Goal: Task Accomplishment & Management: Use online tool/utility

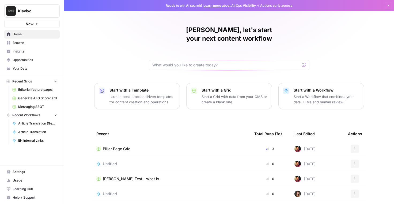
click at [34, 113] on span "Recent Workflows" at bounding box center [26, 115] width 28 height 5
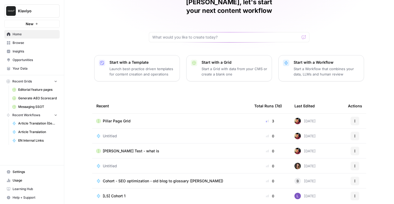
scroll to position [30, 0]
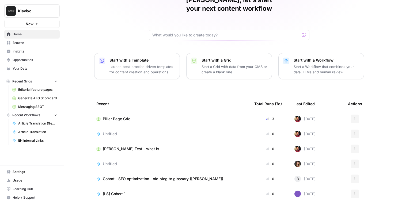
click at [331, 64] on p "Start a Workflow that combines your data, LLMs and human review" at bounding box center [327, 69] width 66 height 11
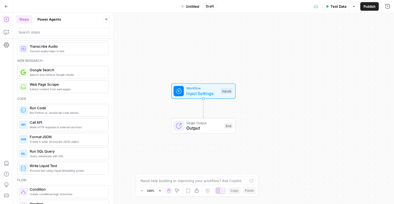
scroll to position [21, 0]
click at [67, 93] on div "Extract content from web pages Web Page Scrape" at bounding box center [63, 87] width 92 height 13
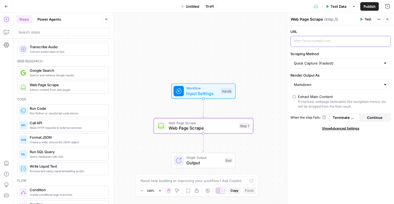
click at [326, 43] on p at bounding box center [336, 40] width 85 height 5
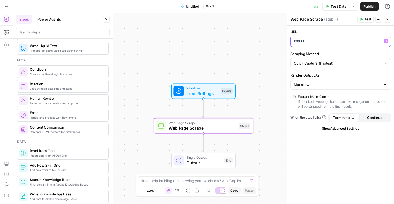
scroll to position [142, 0]
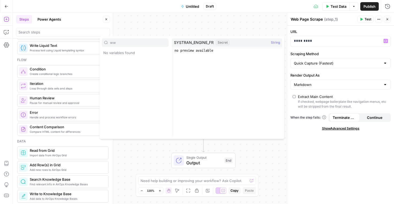
type input "ww"
click at [318, 40] on p "*********" at bounding box center [336, 40] width 85 height 5
type input "sitec"
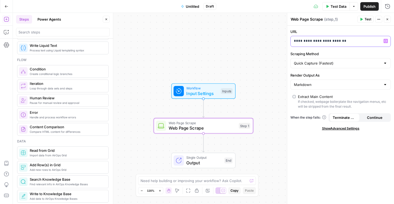
click at [349, 40] on p "**********" at bounding box center [340, 40] width 93 height 5
click at [324, 40] on p "**********" at bounding box center [336, 40] width 85 height 5
click at [386, 62] on div at bounding box center [385, 62] width 4 height 5
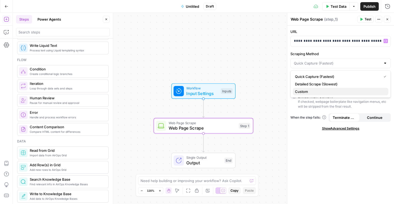
click at [332, 90] on span "Custom" at bounding box center [339, 91] width 89 height 5
type input "Custom"
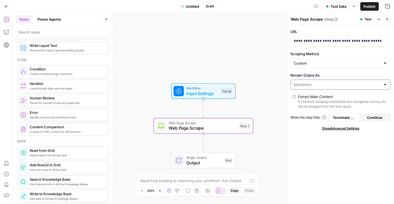
click at [377, 84] on input "Render Output As" at bounding box center [337, 84] width 87 height 5
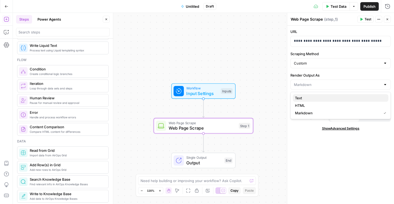
click at [315, 97] on span "Text" at bounding box center [339, 97] width 89 height 5
type input "Text"
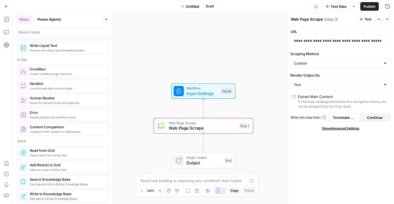
click at [350, 128] on span "Show Advanced Settings" at bounding box center [340, 128] width 37 height 5
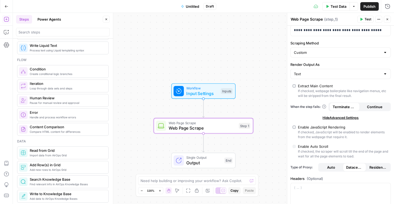
scroll to position [7, 0]
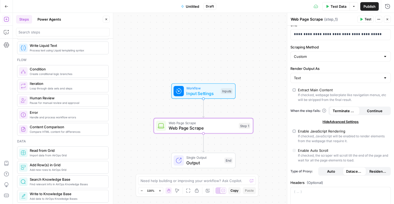
click at [374, 111] on span "Continue" at bounding box center [375, 110] width 16 height 5
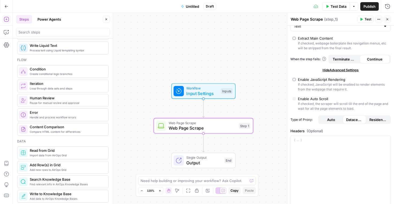
scroll to position [60, 0]
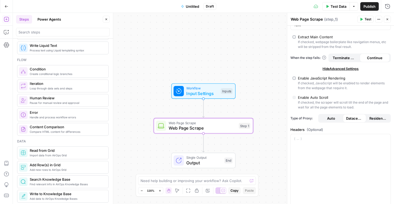
click at [332, 116] on span "Auto" at bounding box center [331, 118] width 8 height 5
click at [350, 119] on span "Datacenter" at bounding box center [354, 118] width 17 height 5
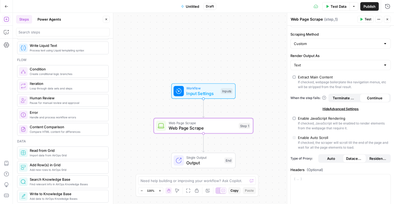
scroll to position [0, 0]
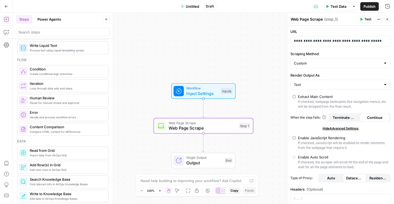
click at [384, 85] on div at bounding box center [385, 84] width 4 height 5
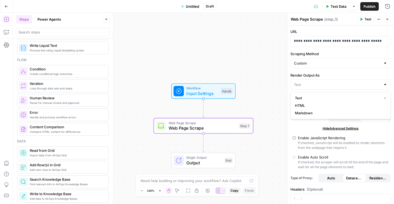
click at [384, 85] on div at bounding box center [385, 84] width 4 height 5
type input "Text"
click at [378, 74] on label "Render Output As" at bounding box center [340, 75] width 100 height 5
click at [378, 82] on input "Text" at bounding box center [337, 84] width 87 height 5
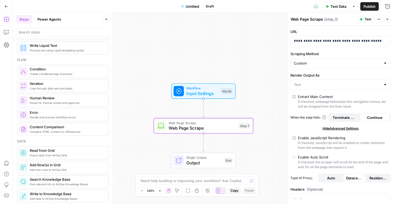
click at [295, 125] on div "**********" at bounding box center [340, 183] width 107 height 315
click at [349, 116] on span "Terminate Workflow" at bounding box center [345, 117] width 24 height 5
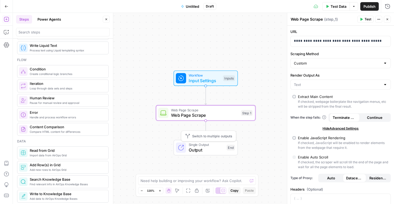
click at [211, 149] on span "Output" at bounding box center [206, 150] width 35 height 6
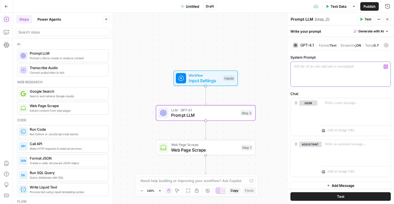
click at [322, 73] on div at bounding box center [341, 74] width 100 height 25
click at [370, 64] on p "**********" at bounding box center [340, 66] width 93 height 5
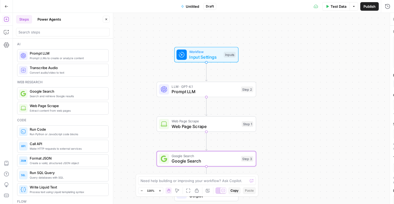
type textarea "Google Search"
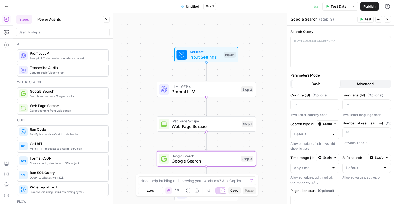
click at [215, 93] on span "Prompt LLM" at bounding box center [205, 91] width 67 height 6
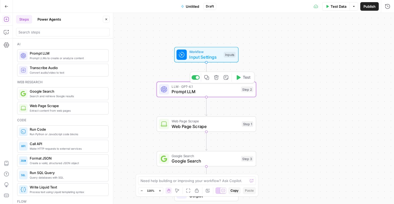
type textarea "Prompt LLM"
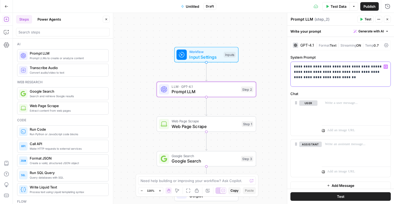
click at [346, 79] on p "**********" at bounding box center [340, 72] width 93 height 16
click at [354, 71] on p "**********" at bounding box center [340, 72] width 93 height 16
drag, startPoint x: 331, startPoint y: 78, endPoint x: 377, endPoint y: 72, distance: 46.9
click at [377, 72] on p "**********" at bounding box center [340, 72] width 93 height 16
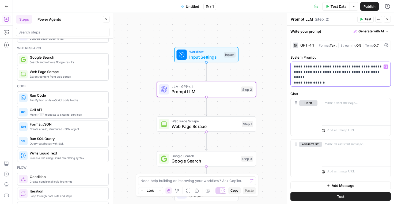
scroll to position [30, 0]
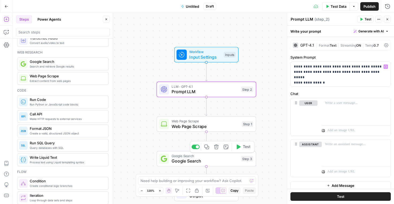
click at [216, 146] on icon "button" at bounding box center [216, 147] width 5 height 5
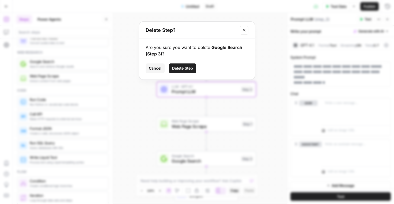
click at [179, 66] on span "Delete Step" at bounding box center [182, 68] width 21 height 5
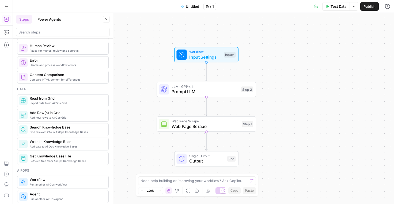
scroll to position [193, 0]
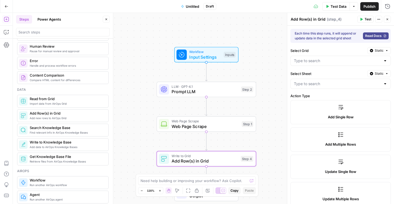
click at [385, 61] on div at bounding box center [385, 60] width 4 height 5
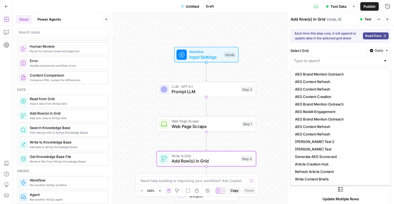
scroll to position [0, 0]
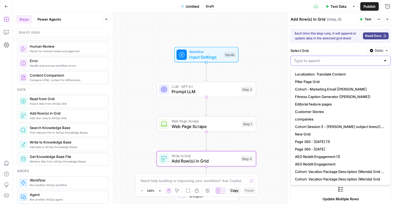
click at [316, 59] on input "Select Grid" at bounding box center [337, 60] width 87 height 5
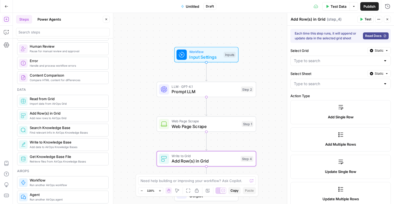
click at [274, 131] on div "Workflow Input Settings Inputs LLM · GPT-4.1 Prompt LLM Step 2 Web Page Scrape …" at bounding box center [203, 108] width 381 height 191
click at [6, 6] on icon "button" at bounding box center [7, 7] width 4 height 4
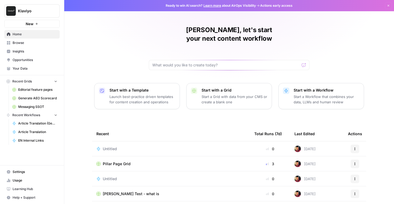
click at [55, 83] on button "Recent Grids" at bounding box center [31, 81] width 55 height 8
click at [22, 84] on span "Recent Grids" at bounding box center [22, 81] width 20 height 5
click at [39, 22] on button "New" at bounding box center [31, 24] width 55 height 8
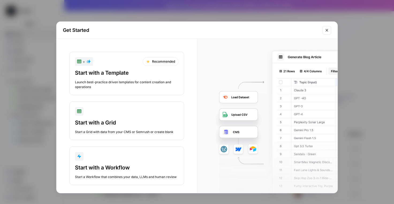
click at [142, 119] on div "Start with a Grid" at bounding box center [127, 122] width 104 height 7
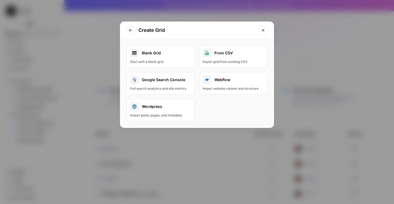
click at [166, 78] on div "Google Search Console" at bounding box center [160, 79] width 61 height 9
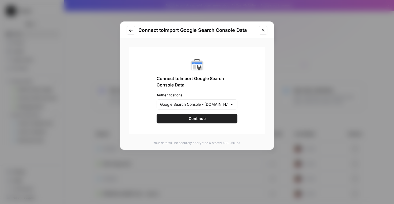
click at [232, 106] on div at bounding box center [232, 104] width 4 height 5
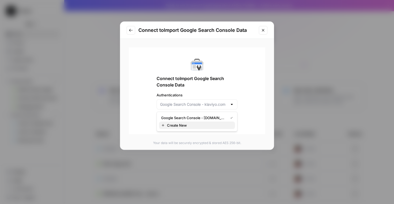
click at [182, 124] on span "Create New" at bounding box center [199, 125] width 64 height 5
type input "Create New"
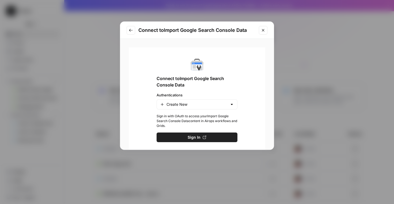
click at [210, 137] on button "Sign In" at bounding box center [197, 137] width 81 height 10
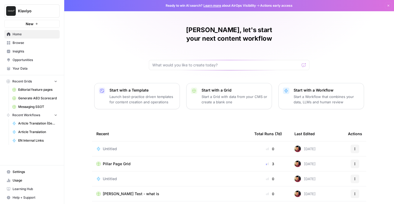
click at [36, 25] on button "New" at bounding box center [31, 24] width 55 height 8
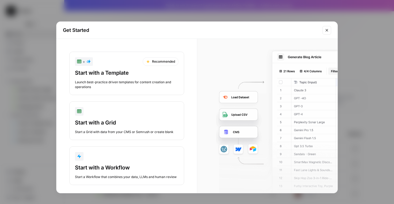
click at [120, 115] on div "button" at bounding box center [127, 111] width 104 height 9
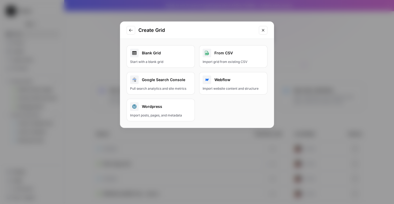
click at [166, 85] on button "Google Search Console Pull search analytics and site metrics" at bounding box center [161, 83] width 68 height 22
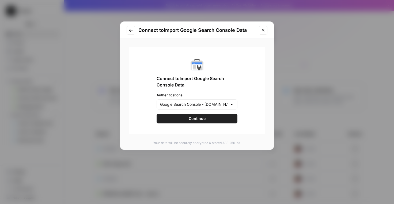
click at [230, 104] on div at bounding box center [232, 104] width 4 height 5
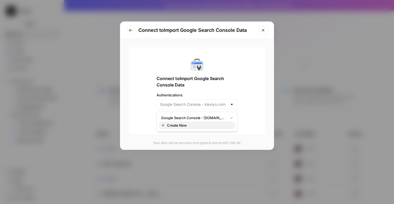
click at [189, 124] on span "Create New" at bounding box center [199, 125] width 64 height 5
type input "Create New"
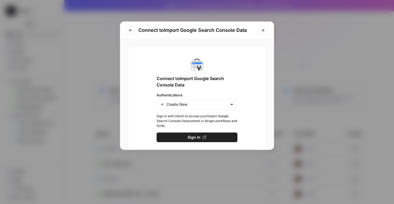
click at [200, 135] on button "Sign In" at bounding box center [197, 137] width 81 height 10
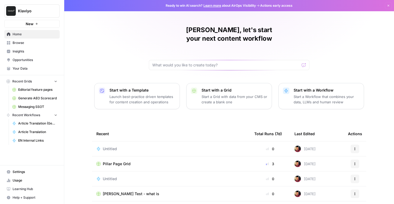
scroll to position [4, 0]
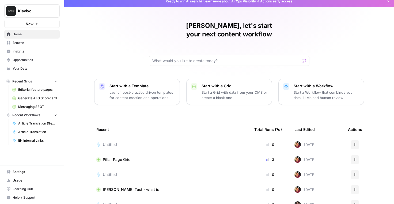
click at [230, 90] on p "Start a Grid with data from your CMS or create a blank one" at bounding box center [235, 95] width 66 height 11
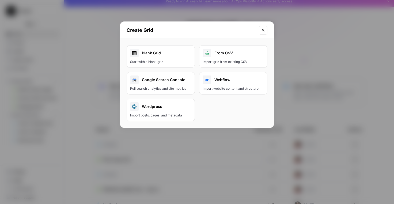
click at [172, 75] on div "Google Search Console" at bounding box center [160, 79] width 61 height 9
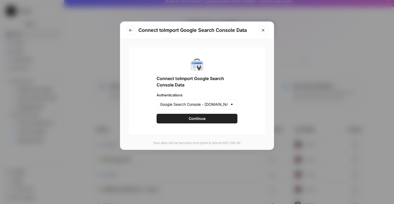
click at [213, 117] on button "Continue" at bounding box center [197, 119] width 81 height 10
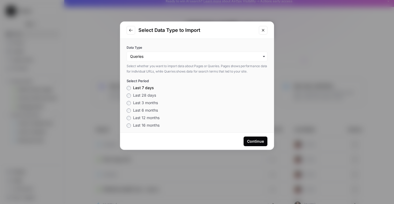
scroll to position [5, 0]
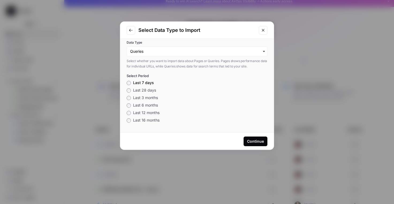
click at [263, 53] on icon "button" at bounding box center [264, 51] width 4 height 4
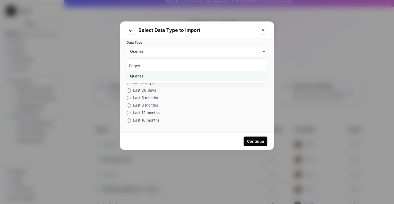
click at [250, 60] on div "Pages Queries" at bounding box center [197, 70] width 141 height 25
click at [187, 64] on div "Pages" at bounding box center [197, 66] width 140 height 10
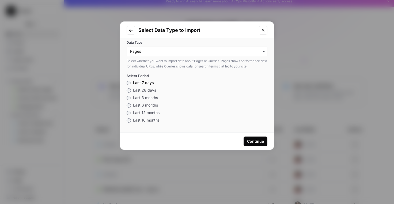
click at [131, 33] on button "Go to previous step" at bounding box center [131, 30] width 9 height 9
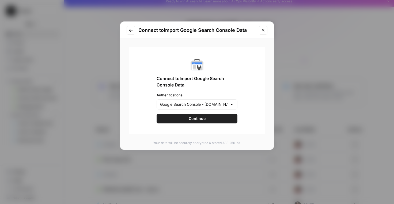
click at [131, 33] on button "Go to previous step" at bounding box center [131, 30] width 9 height 9
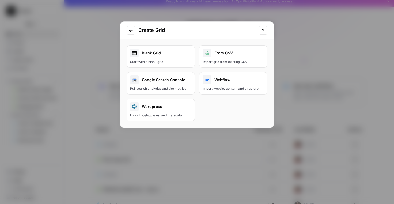
click at [169, 58] on link "Blank Grid Start with a blank grid" at bounding box center [161, 56] width 68 height 22
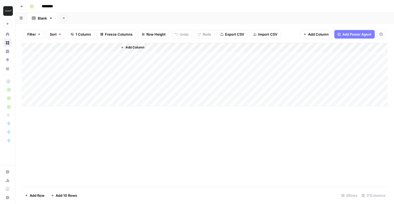
click at [66, 48] on div "Add Column" at bounding box center [205, 74] width 366 height 63
click at [60, 48] on div at bounding box center [78, 48] width 77 height 11
click at [134, 48] on span "Add Column" at bounding box center [135, 47] width 19 height 5
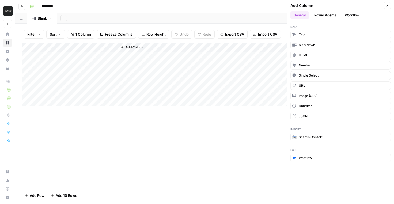
click at [134, 48] on span "Add Column" at bounding box center [135, 47] width 19 height 5
click at [302, 86] on span "URL" at bounding box center [302, 85] width 6 height 5
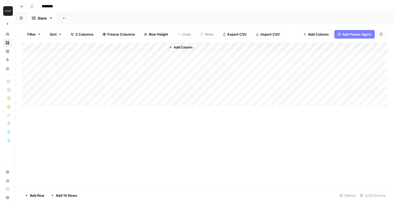
drag, startPoint x: 79, startPoint y: 47, endPoint x: 162, endPoint y: 47, distance: 83.0
click at [162, 47] on div "Add Column" at bounding box center [205, 74] width 366 height 63
click at [104, 47] on div "Add Column" at bounding box center [205, 74] width 366 height 63
click at [122, 46] on div at bounding box center [127, 48] width 77 height 11
click at [161, 48] on div at bounding box center [127, 48] width 77 height 11
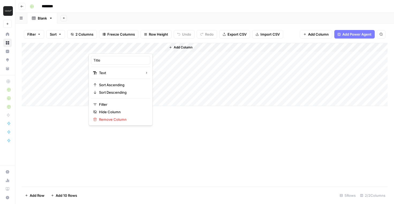
click at [114, 50] on div at bounding box center [127, 48] width 77 height 11
click at [161, 47] on div at bounding box center [127, 48] width 77 height 11
click at [104, 49] on div at bounding box center [127, 48] width 77 height 11
click at [96, 64] on div "Title" at bounding box center [120, 60] width 59 height 9
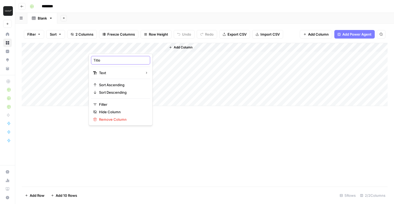
drag, startPoint x: 96, startPoint y: 60, endPoint x: 91, endPoint y: 60, distance: 4.5
click at [91, 60] on div "Title" at bounding box center [120, 60] width 59 height 9
type input "title"
click at [101, 61] on input "title" at bounding box center [120, 60] width 54 height 5
click at [176, 49] on span "Add Column" at bounding box center [183, 47] width 19 height 5
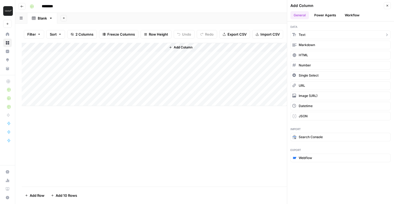
click at [309, 35] on button "Text" at bounding box center [340, 35] width 100 height 9
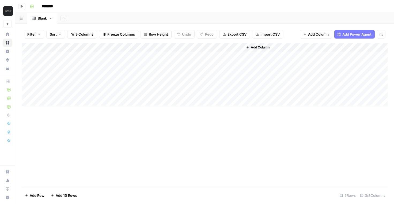
click at [193, 48] on div "Add Column" at bounding box center [205, 74] width 366 height 63
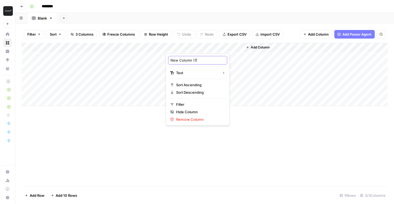
click at [199, 61] on input "New Column (1)" at bounding box center [197, 60] width 54 height 5
click at [198, 61] on input "New Column (1)" at bounding box center [197, 60] width 54 height 5
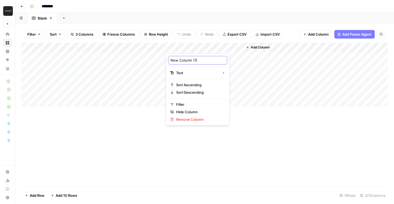
click at [198, 61] on input "New Column (1)" at bounding box center [197, 60] width 54 height 5
type input "Meta Description"
click at [250, 48] on button "Add Column" at bounding box center [258, 47] width 28 height 7
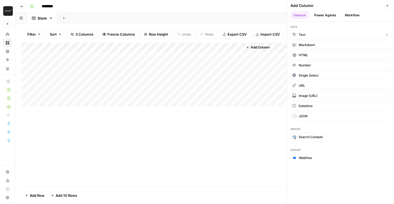
click at [309, 32] on button "Text" at bounding box center [340, 35] width 100 height 9
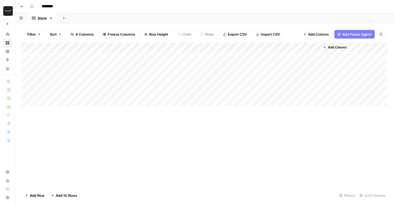
click at [270, 51] on div "Add Column" at bounding box center [205, 74] width 366 height 63
click at [269, 48] on div at bounding box center [281, 48] width 77 height 11
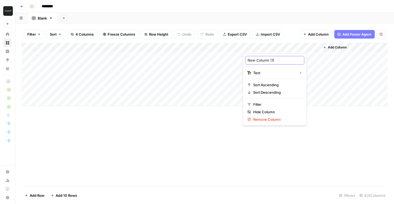
click at [273, 59] on input "New Column (1)" at bounding box center [275, 60] width 54 height 5
type input "H1"
click at [344, 49] on span "Add Column" at bounding box center [337, 47] width 19 height 5
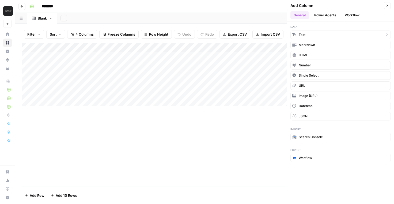
click at [317, 33] on button "Text" at bounding box center [340, 35] width 100 height 9
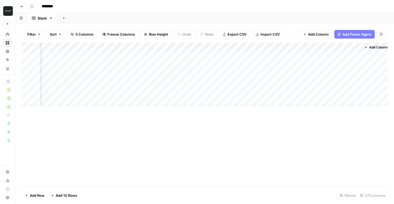
scroll to position [0, 39]
click at [314, 47] on div "Add Column" at bounding box center [205, 74] width 366 height 63
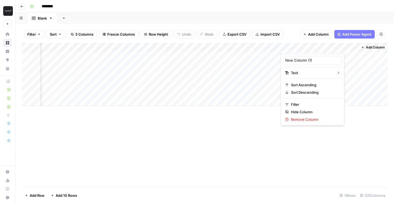
click at [314, 47] on div at bounding box center [318, 48] width 77 height 11
click at [297, 56] on div "New Column (1)" at bounding box center [312, 60] width 59 height 9
click at [297, 58] on input "New Column (1)" at bounding box center [312, 60] width 54 height 5
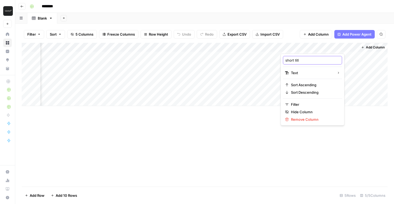
type input "short title"
click at [257, 117] on div "Add Column" at bounding box center [205, 115] width 366 height 144
click at [362, 48] on icon "button" at bounding box center [362, 47] width 3 height 3
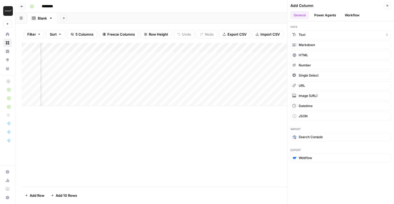
click at [309, 33] on button "Text" at bounding box center [340, 35] width 100 height 9
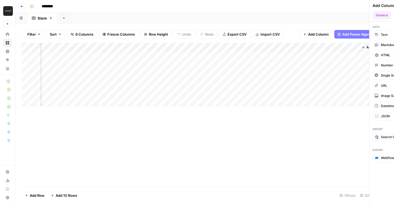
scroll to position [0, 116]
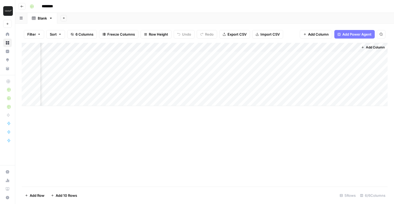
click at [301, 49] on div "Add Column" at bounding box center [205, 74] width 366 height 63
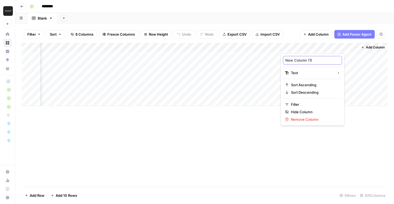
click at [309, 58] on input "New Column (1)" at bounding box center [312, 60] width 54 height 5
type input "Primary keywords"
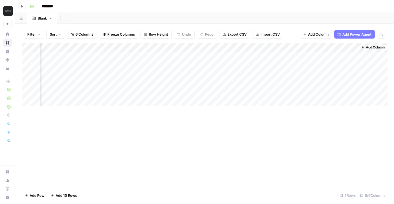
click at [375, 47] on span "Add Column" at bounding box center [375, 47] width 19 height 5
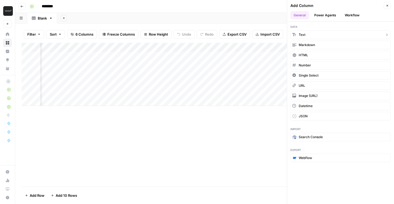
click at [314, 36] on button "Text" at bounding box center [340, 35] width 100 height 9
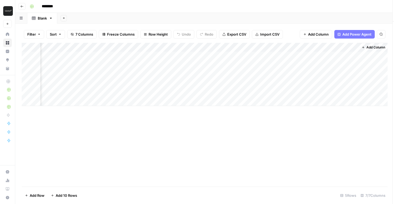
scroll to position [0, 193]
click at [319, 46] on div "Add Column" at bounding box center [205, 74] width 366 height 63
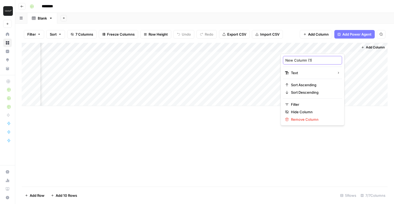
click at [313, 61] on input "New Column (1)" at bounding box center [312, 60] width 54 height 5
click at [312, 61] on input "New Column (1)" at bounding box center [312, 60] width 54 height 5
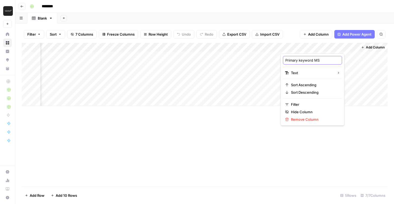
type input "Primary keyword MSV"
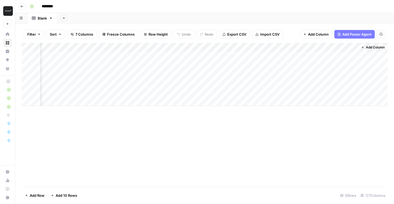
click at [253, 122] on div "Add Column" at bounding box center [205, 115] width 366 height 144
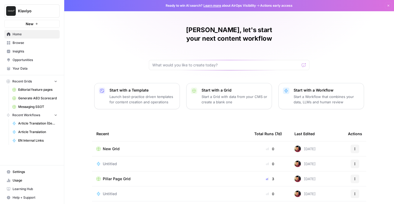
click at [112, 146] on span "New Grid" at bounding box center [111, 148] width 17 height 5
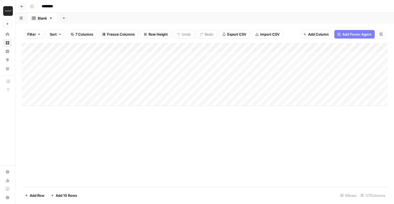
click at [52, 7] on input "********" at bounding box center [54, 6] width 30 height 9
click at [55, 7] on input "********" at bounding box center [54, 6] width 30 height 9
type input "**********"
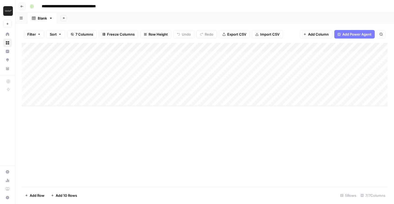
click at [60, 46] on div "Add Column" at bounding box center [205, 74] width 366 height 63
click at [62, 59] on input "New Column" at bounding box center [72, 60] width 54 height 5
type input "UK page"
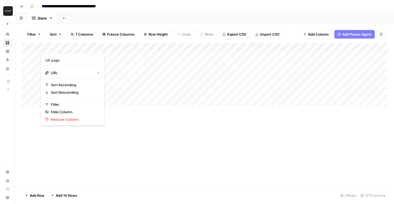
click at [102, 49] on div "Add Column" at bounding box center [205, 74] width 366 height 63
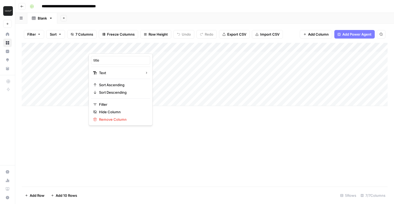
click at [99, 48] on div at bounding box center [127, 48] width 77 height 11
click at [98, 49] on div at bounding box center [127, 48] width 77 height 11
click at [97, 49] on div at bounding box center [127, 48] width 77 height 11
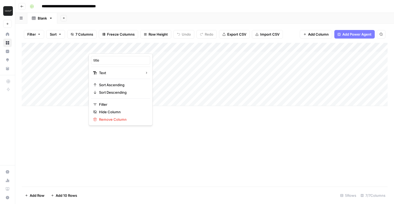
click at [102, 49] on div at bounding box center [127, 48] width 77 height 11
click at [94, 60] on input "title" at bounding box center [120, 60] width 54 height 5
type input "UK page title"
click at [194, 48] on div "Add Column" at bounding box center [205, 74] width 366 height 63
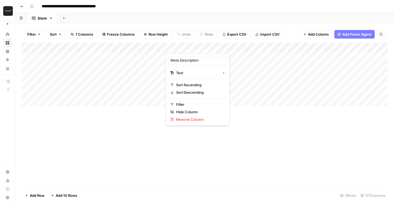
click at [182, 47] on div at bounding box center [204, 48] width 77 height 11
click at [172, 58] on input "Meta Description" at bounding box center [197, 60] width 54 height 5
type input "UK page Meta Description"
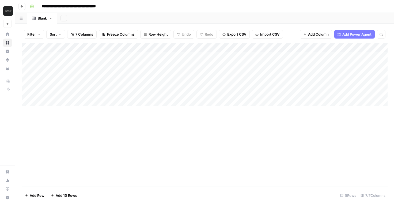
click at [275, 48] on div "Add Column" at bounding box center [205, 74] width 366 height 63
click at [247, 60] on div "H1" at bounding box center [274, 60] width 59 height 9
type input "UK H1"
click at [348, 46] on div "Add Column" at bounding box center [205, 74] width 366 height 63
click at [348, 46] on div at bounding box center [358, 48] width 77 height 11
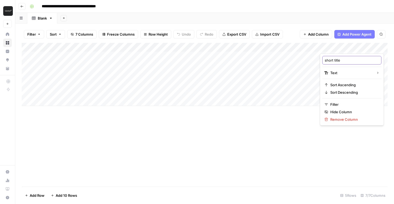
click at [326, 60] on input "short title" at bounding box center [352, 60] width 54 height 5
type input "UK short title"
click at [307, 109] on div "Add Column" at bounding box center [205, 115] width 366 height 144
click at [355, 70] on div "Add Column" at bounding box center [205, 74] width 366 height 63
click at [350, 59] on div "Add Column" at bounding box center [205, 74] width 366 height 63
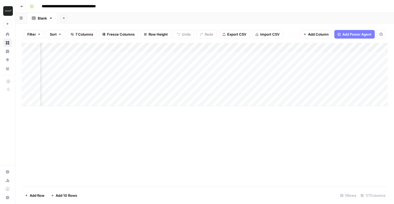
scroll to position [0, 164]
click at [250, 47] on div "Add Column" at bounding box center [205, 74] width 366 height 63
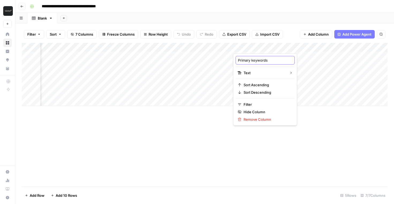
click at [238, 58] on input "Primary keywords" at bounding box center [265, 60] width 54 height 5
type input "UK Primary keywords"
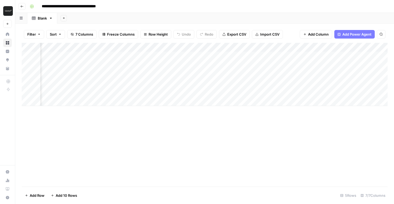
click at [325, 57] on div "Add Column" at bounding box center [205, 74] width 366 height 63
click at [327, 46] on div "Add Column" at bounding box center [205, 74] width 366 height 63
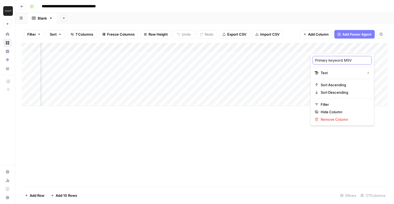
click at [315, 59] on input "Primary keyword MSV" at bounding box center [342, 60] width 54 height 5
type input "UK Primary keyword MSV"
click at [280, 67] on div "Add Column" at bounding box center [205, 74] width 366 height 63
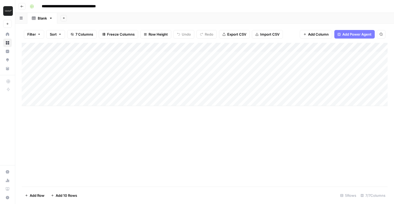
scroll to position [0, 0]
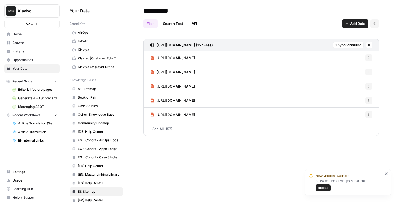
click at [38, 115] on span "Recent Workflows" at bounding box center [26, 115] width 28 height 5
click at [22, 35] on span "Home" at bounding box center [35, 34] width 45 height 5
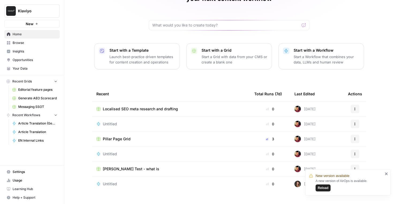
scroll to position [40, 0]
click at [111, 121] on span "Untitled" at bounding box center [110, 123] width 14 height 5
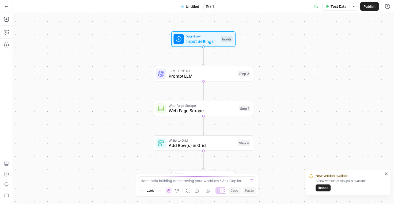
click at [196, 8] on span "Untitled" at bounding box center [192, 6] width 13 height 5
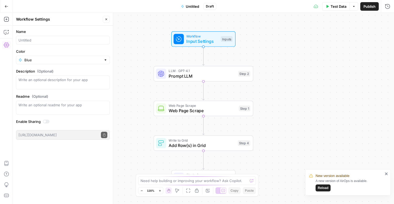
click at [42, 43] on div at bounding box center [63, 40] width 94 height 9
type input "K"
type input "Localised keyword research - mapping flow"
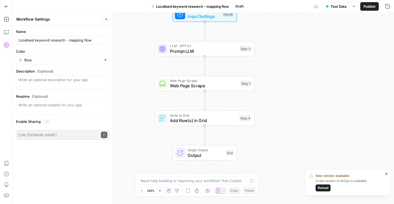
click at [229, 52] on span "Prompt LLM" at bounding box center [203, 51] width 67 height 6
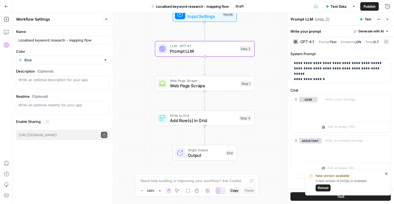
scroll to position [4, 0]
click at [328, 73] on p "**********" at bounding box center [340, 68] width 93 height 16
drag, startPoint x: 328, startPoint y: 73, endPoint x: 291, endPoint y: 74, distance: 36.1
click at [291, 74] on div "**********" at bounding box center [341, 70] width 100 height 25
click at [195, 85] on span "Web Page Scrape" at bounding box center [203, 85] width 67 height 6
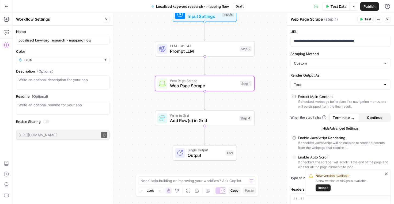
click at [381, 19] on button "Actions" at bounding box center [378, 19] width 7 height 7
click at [325, 21] on span "( step_1 )" at bounding box center [331, 19] width 14 height 5
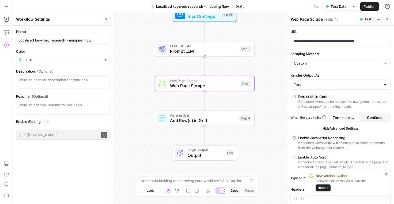
copy div "( step_1 ) Test Actions Close"
click at [200, 48] on span "Prompt LLM" at bounding box center [203, 51] width 67 height 6
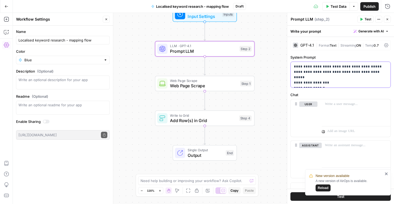
click at [341, 74] on p "**********" at bounding box center [340, 74] width 93 height 21
click at [327, 77] on p "**********" at bounding box center [340, 74] width 93 height 21
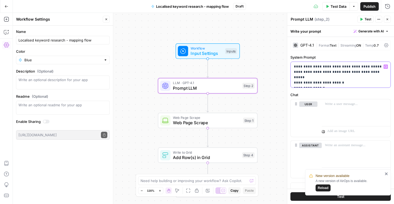
click at [294, 77] on p "**********" at bounding box center [340, 74] width 93 height 21
click at [301, 77] on p "**********" at bounding box center [340, 74] width 93 height 21
click at [309, 78] on p "**********" at bounding box center [340, 74] width 93 height 21
